Goal: Transaction & Acquisition: Download file/media

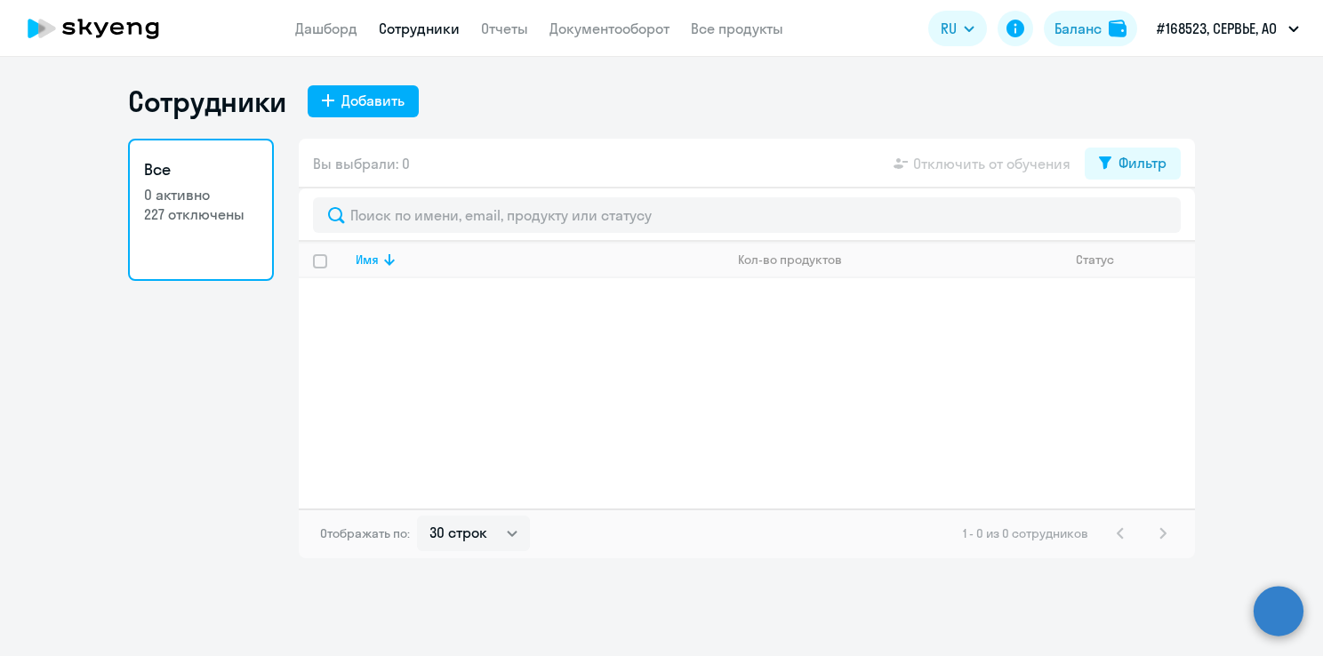
select select "30"
click at [517, 25] on link "Отчеты" at bounding box center [504, 29] width 47 height 18
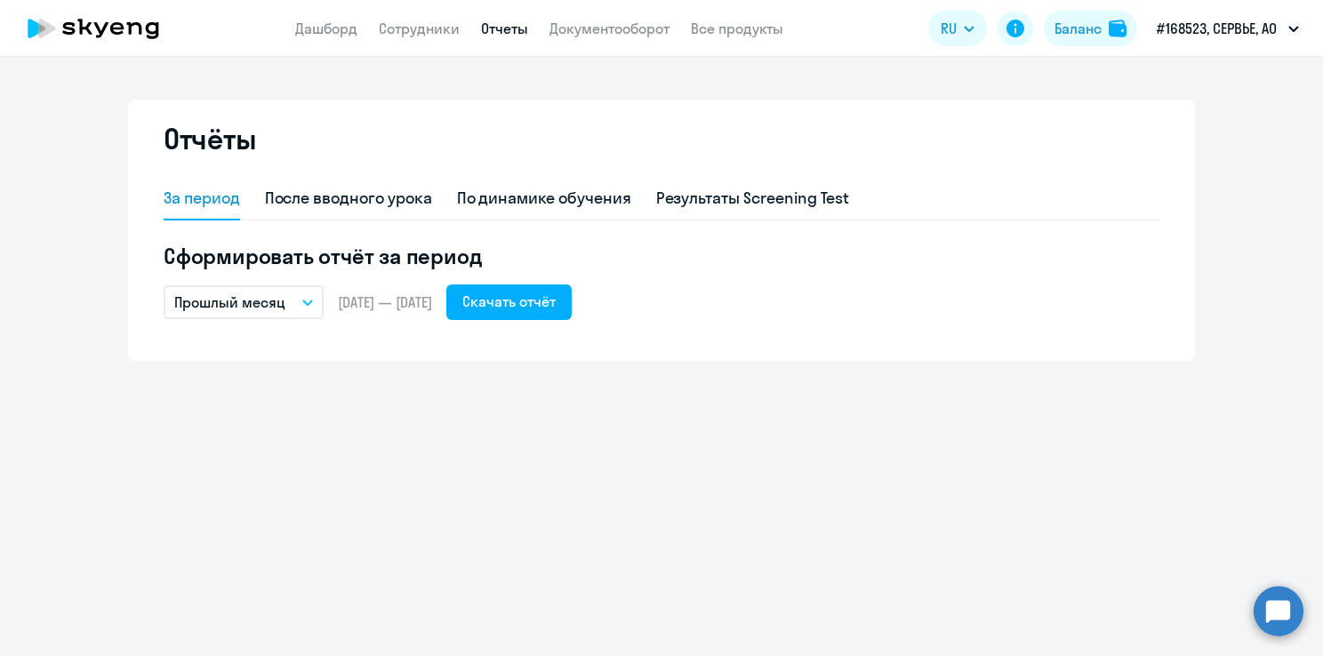
click at [517, 25] on link "Отчеты" at bounding box center [504, 29] width 47 height 18
click at [251, 308] on p "Прошлый месяц" at bounding box center [229, 302] width 111 height 21
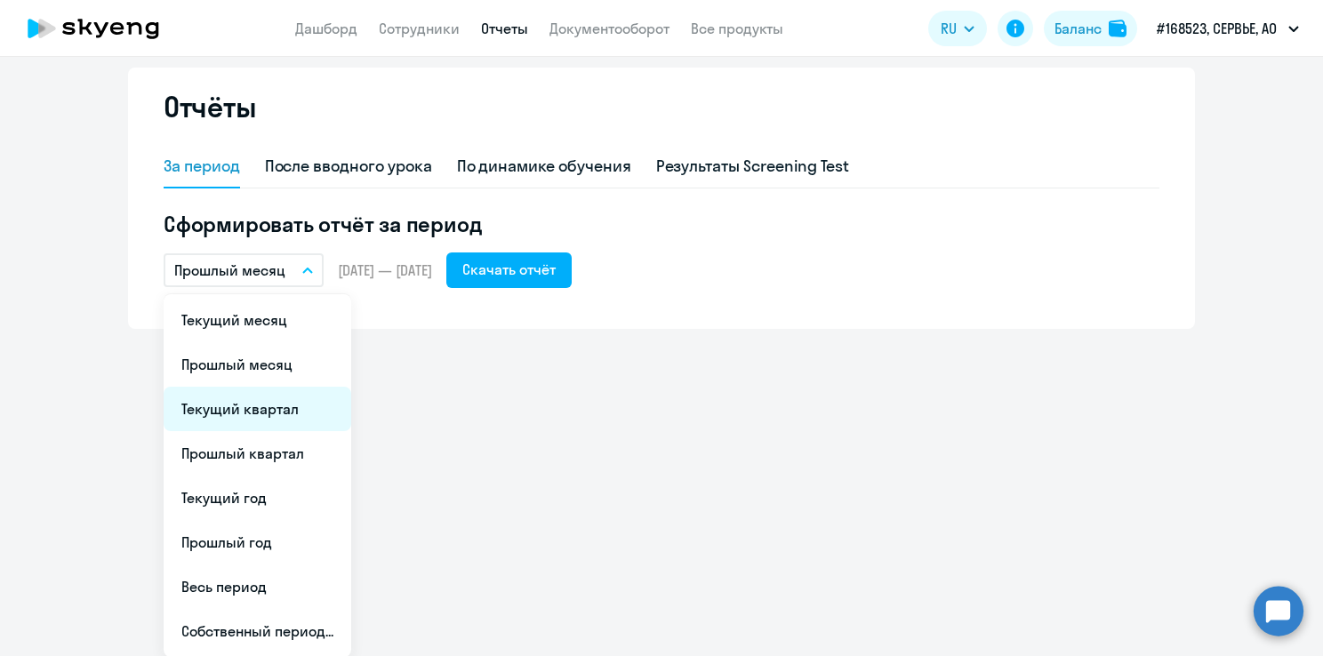
scroll to position [32, 0]
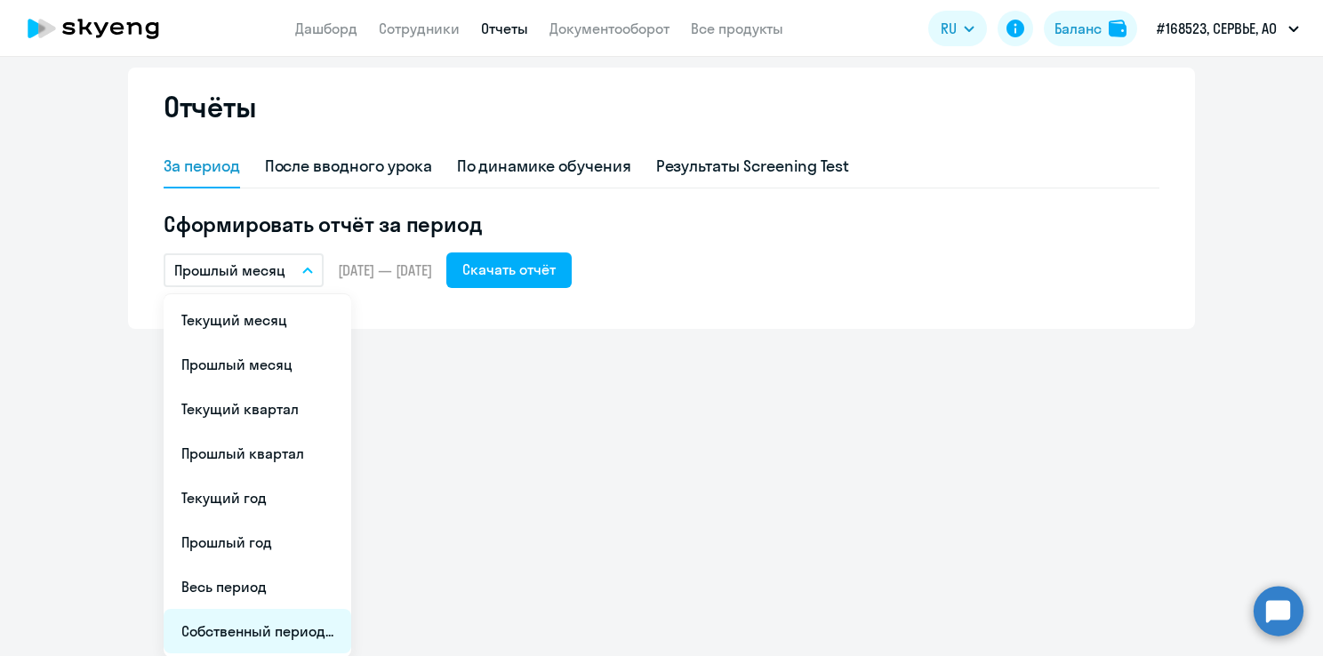
click at [289, 639] on li "Собственный период..." at bounding box center [258, 631] width 188 height 44
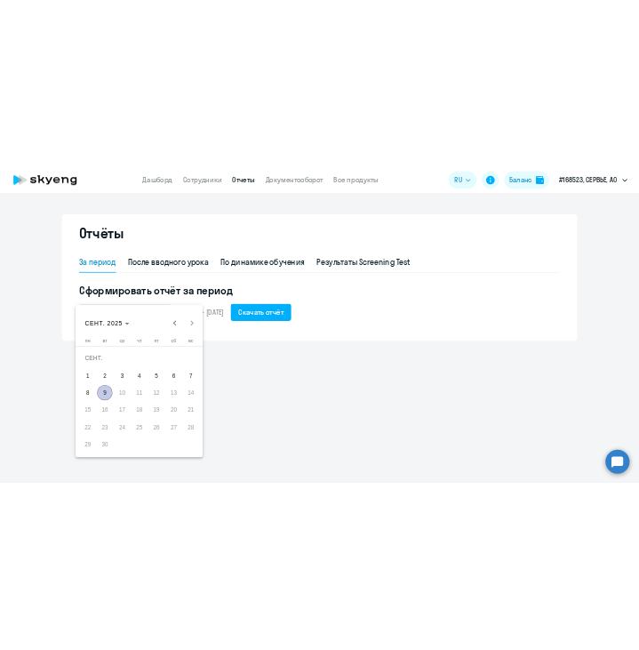
scroll to position [0, 0]
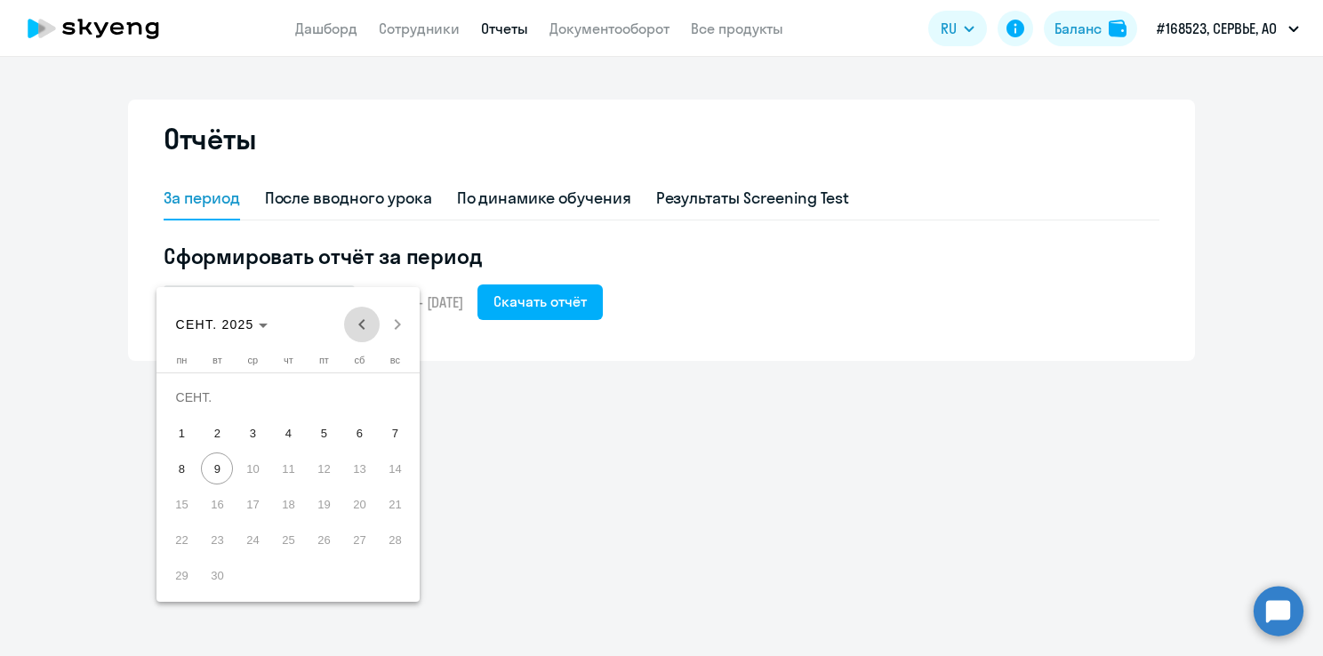
click at [353, 326] on span "Previous month" at bounding box center [362, 325] width 36 height 36
click at [399, 389] on span "1" at bounding box center [395, 398] width 32 height 32
click at [189, 580] on span "30" at bounding box center [181, 575] width 32 height 32
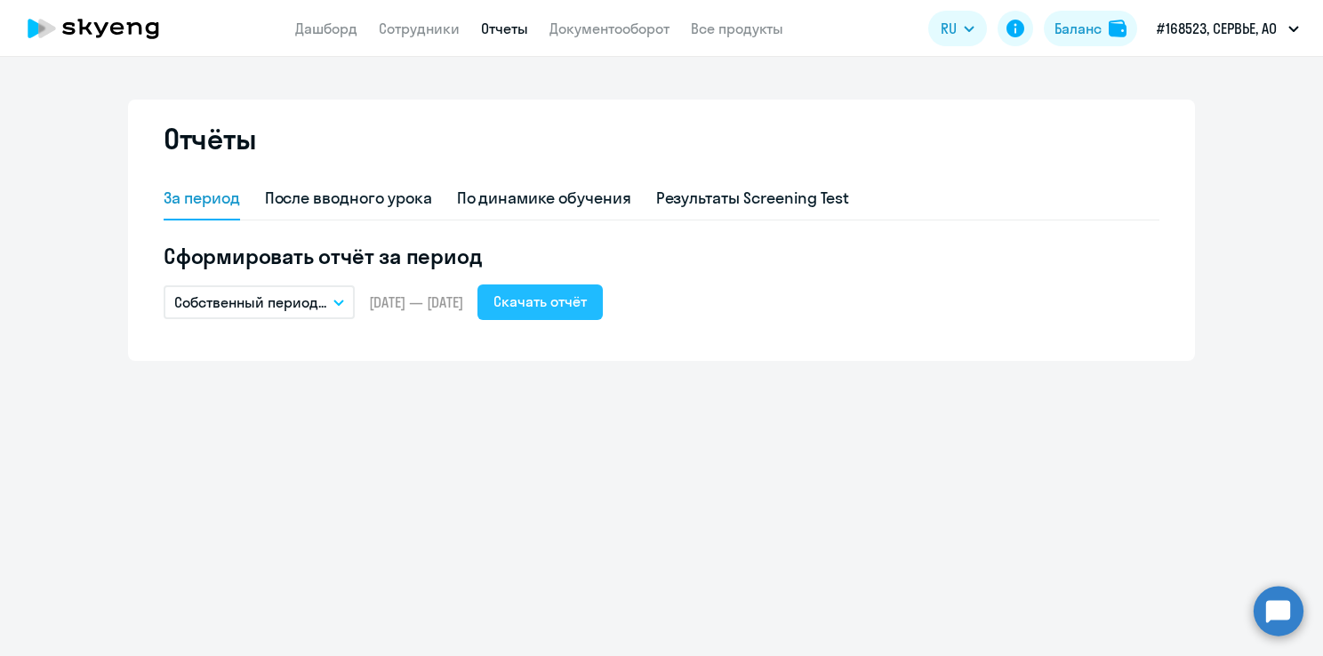
click at [571, 291] on div "Скачать отчёт" at bounding box center [540, 301] width 93 height 21
